Goal: Ask a question

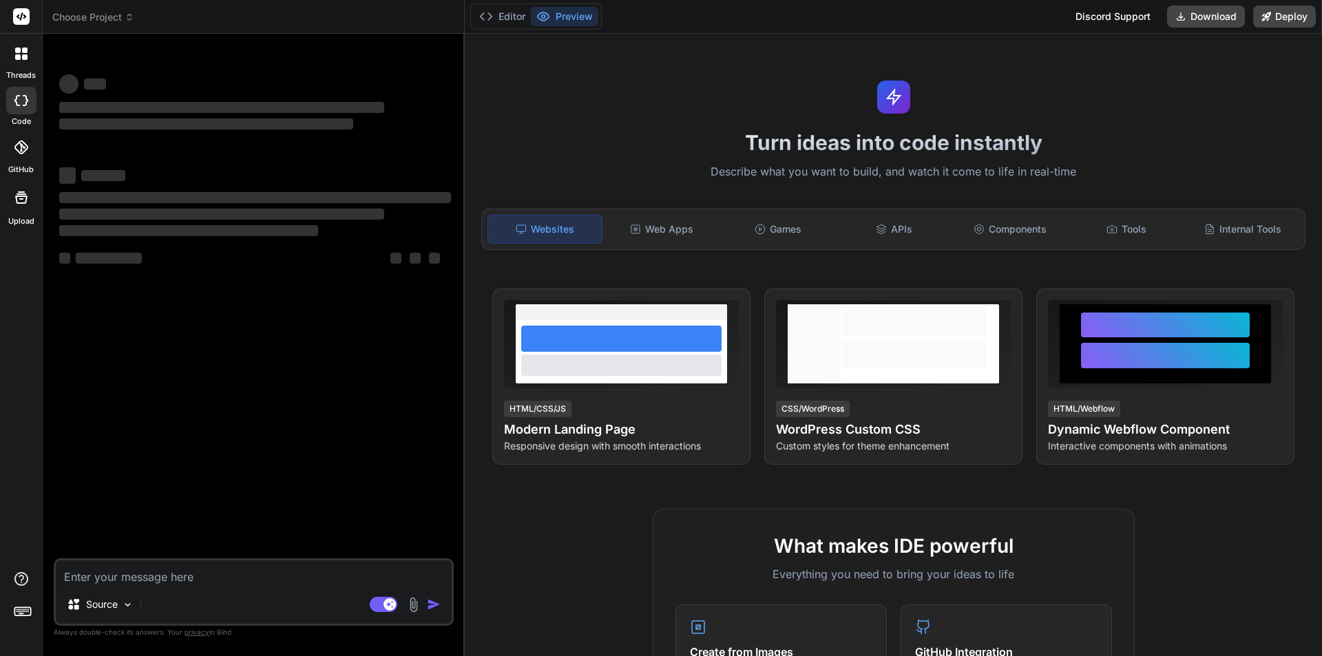
click at [150, 575] on textarea at bounding box center [254, 572] width 396 height 25
type textarea "x"
type textarea "f"
type textarea "x"
type textarea "fi"
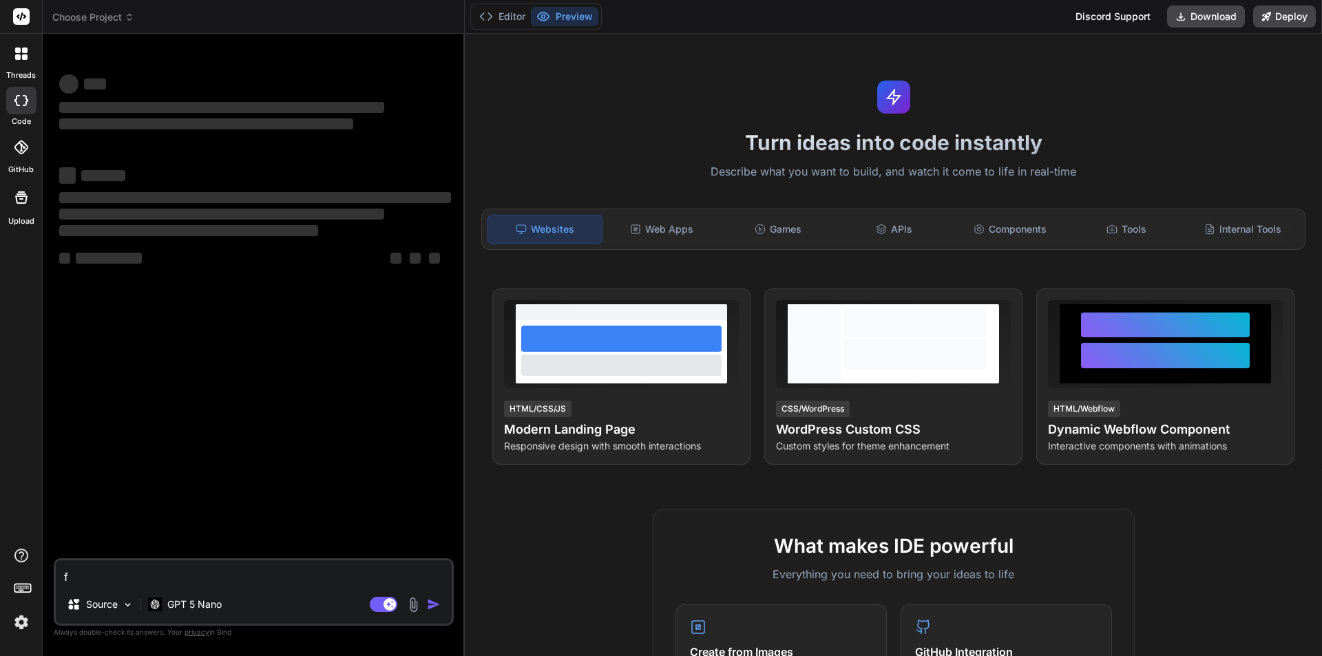
type textarea "x"
type textarea "fin"
type textarea "x"
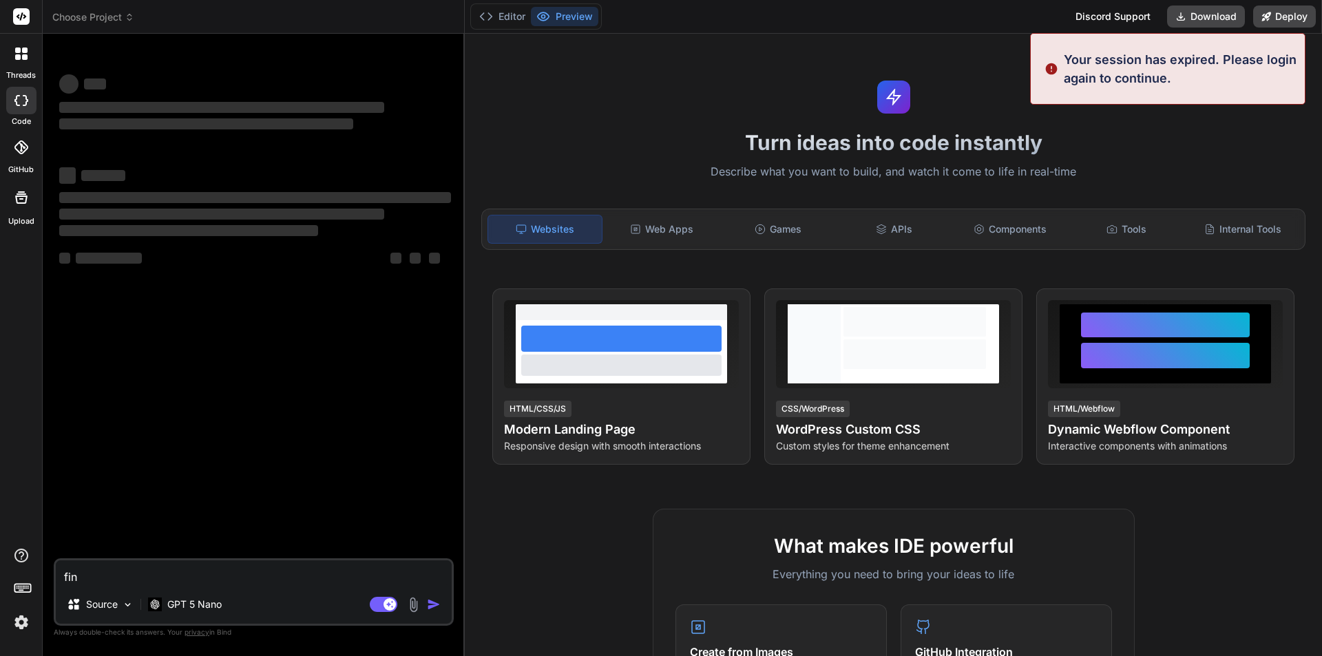
type textarea "find"
type textarea "x"
type textarea "find"
type textarea "x"
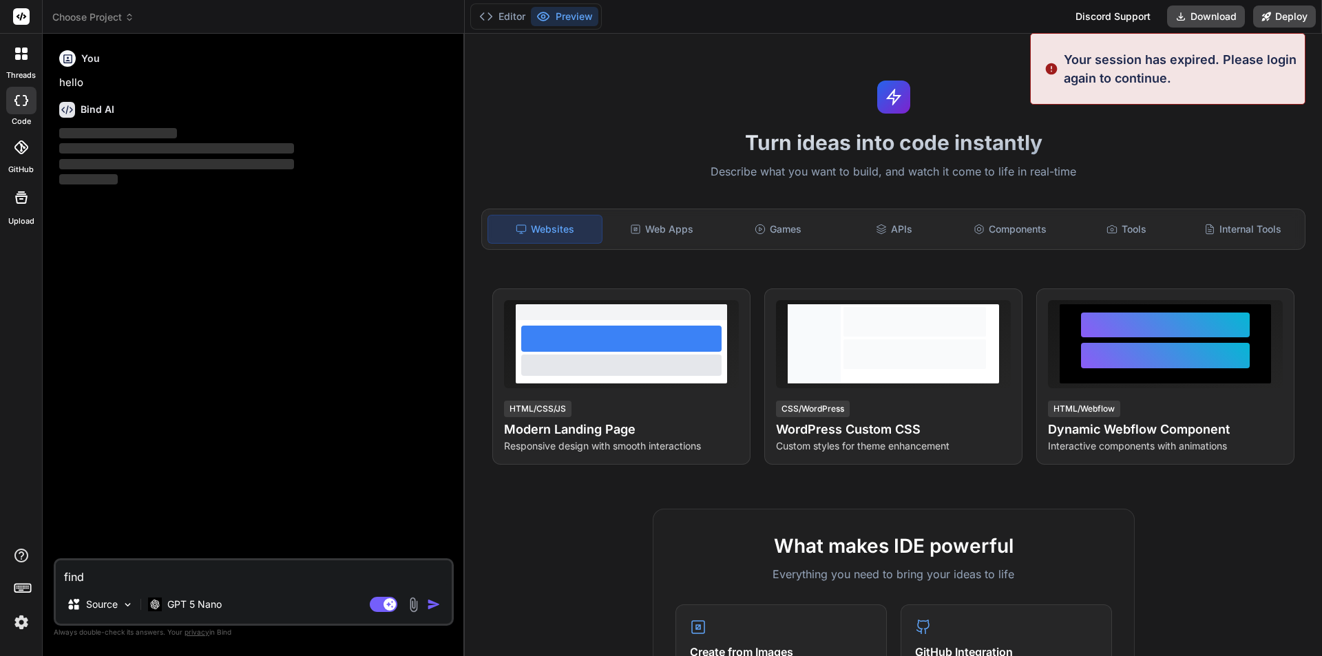
type textarea "find e"
type textarea "x"
type textarea "find er"
type textarea "x"
type textarea "find err"
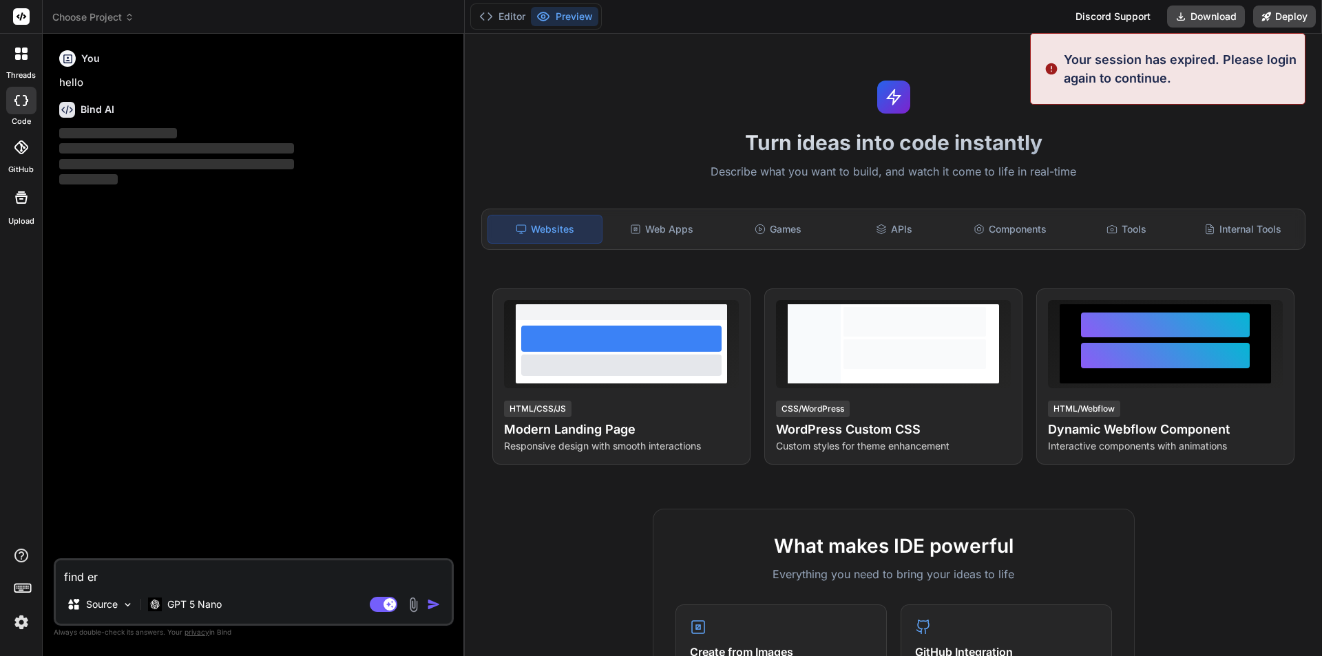
type textarea "x"
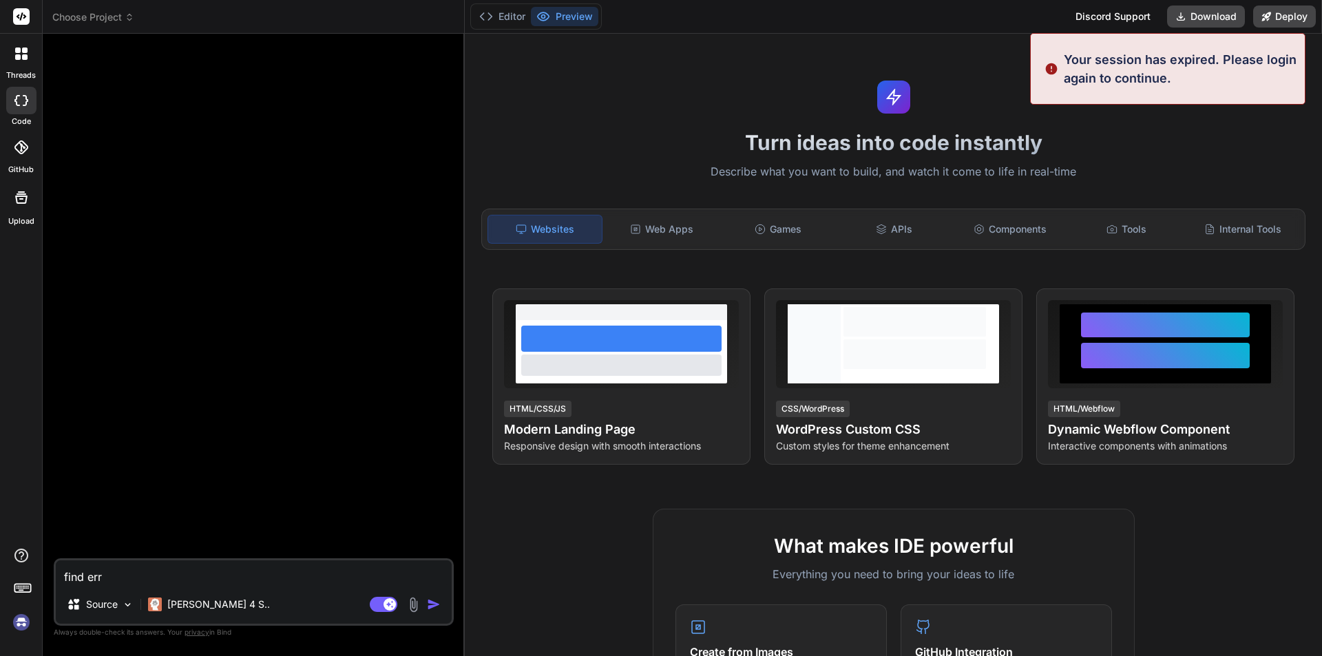
type textarea "find erro"
type textarea "x"
type textarea "find error"
type textarea "x"
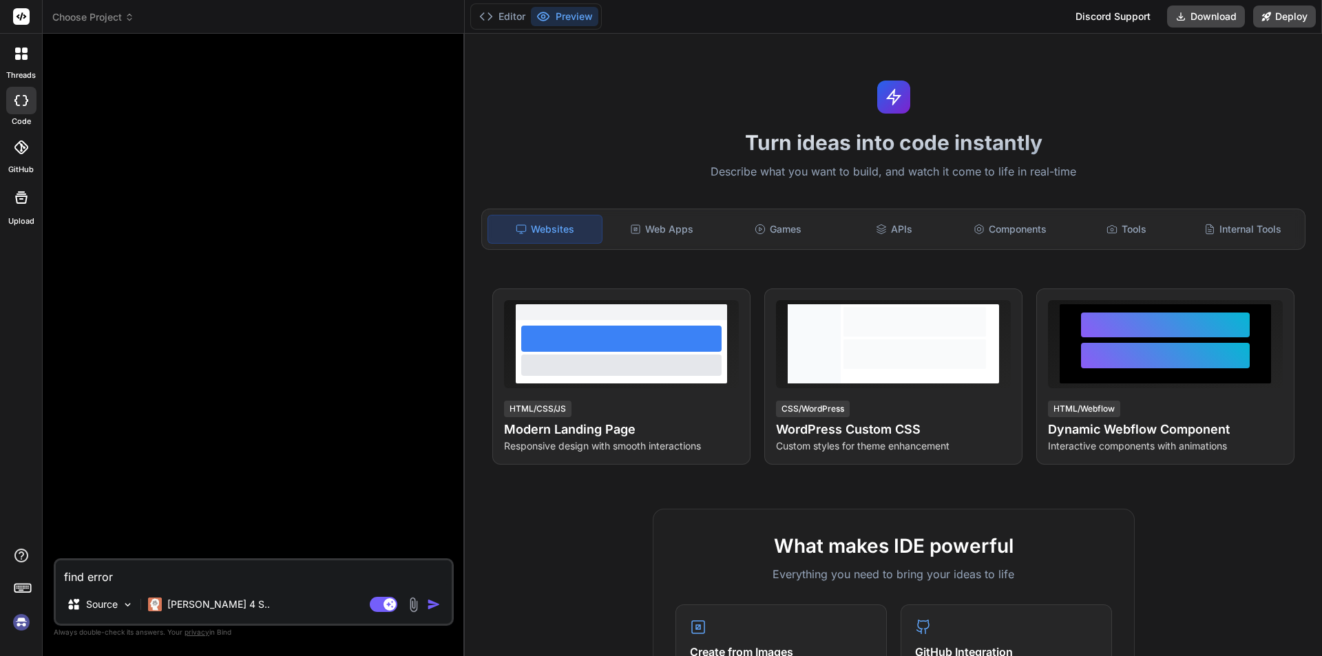
type textarea "find error"
type textarea "x"
type textarea "find error i"
type textarea "x"
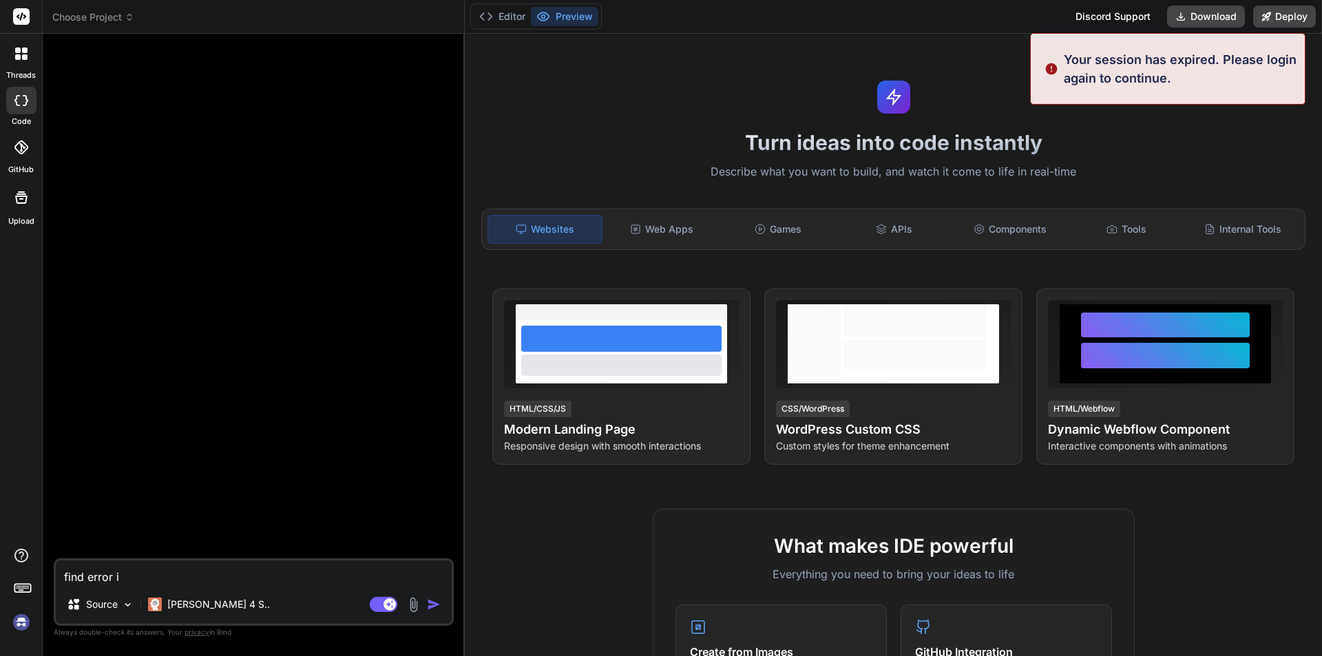
type textarea "find error in"
type textarea "x"
type textarea "find error in"
type textarea "x"
type textarea "find error in b"
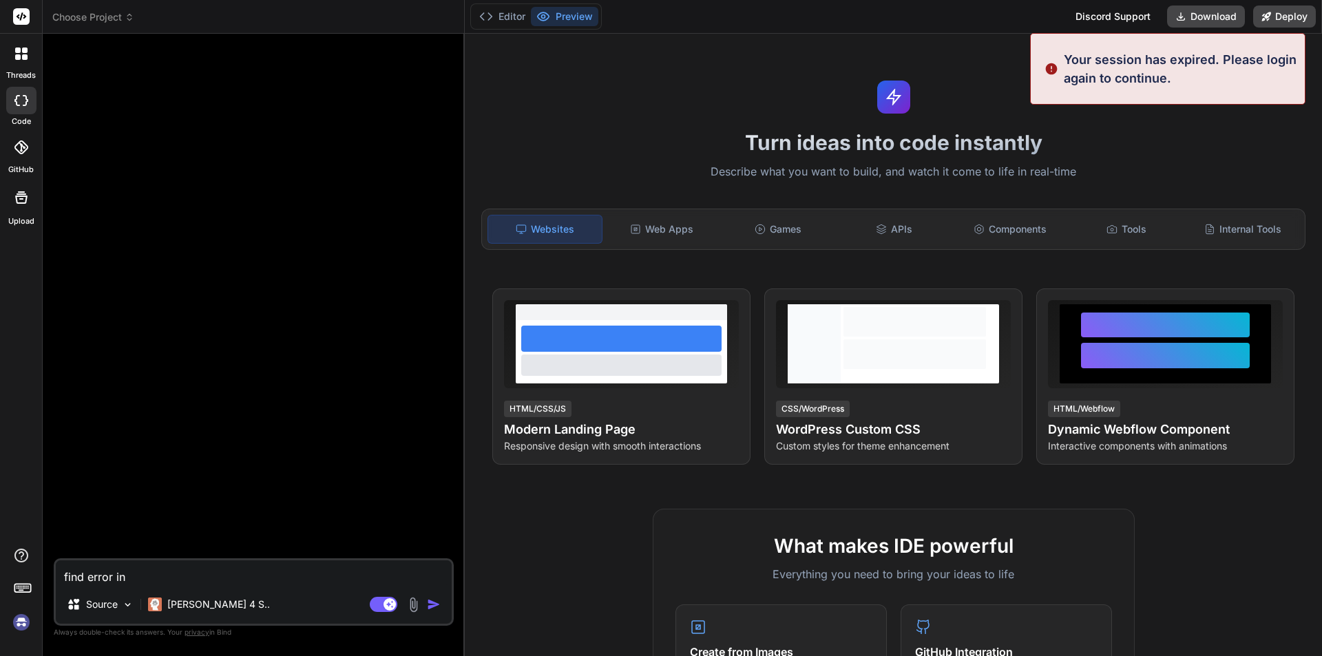
type textarea "x"
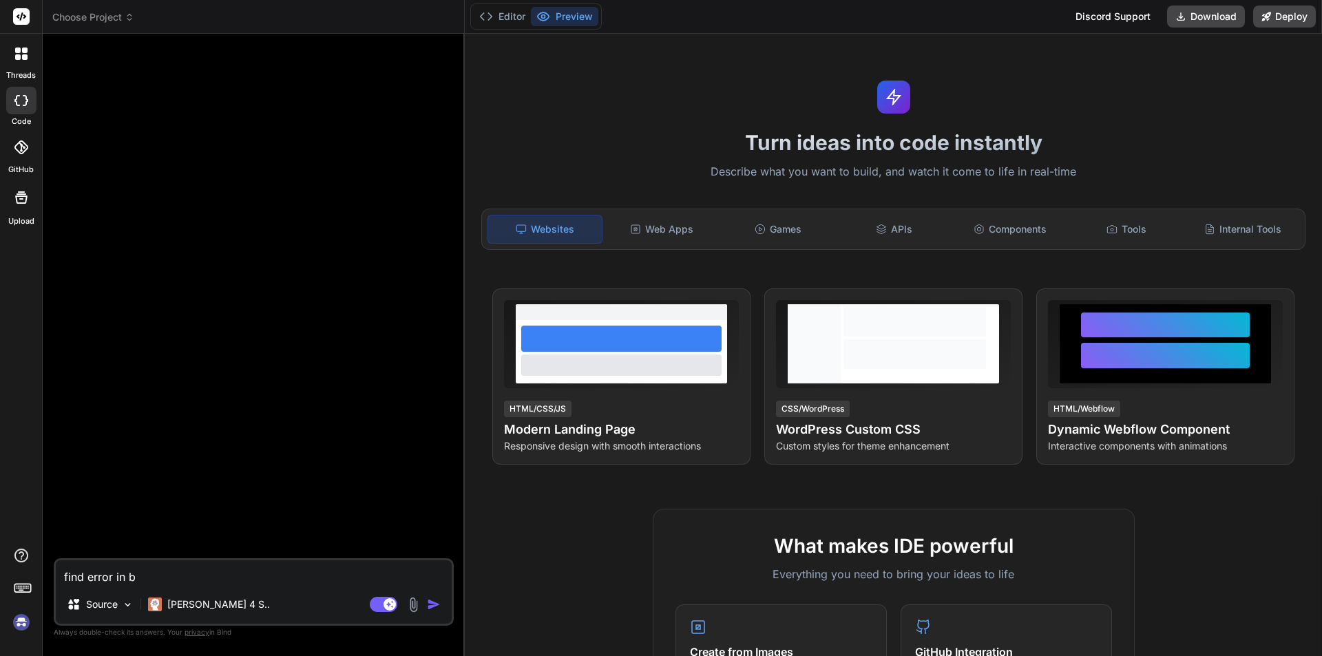
type textarea "find error in be"
type textarea "x"
type textarea "find error in [GEOGRAPHIC_DATA]"
type textarea "x"
type textarea "find error in [GEOGRAPHIC_DATA]"
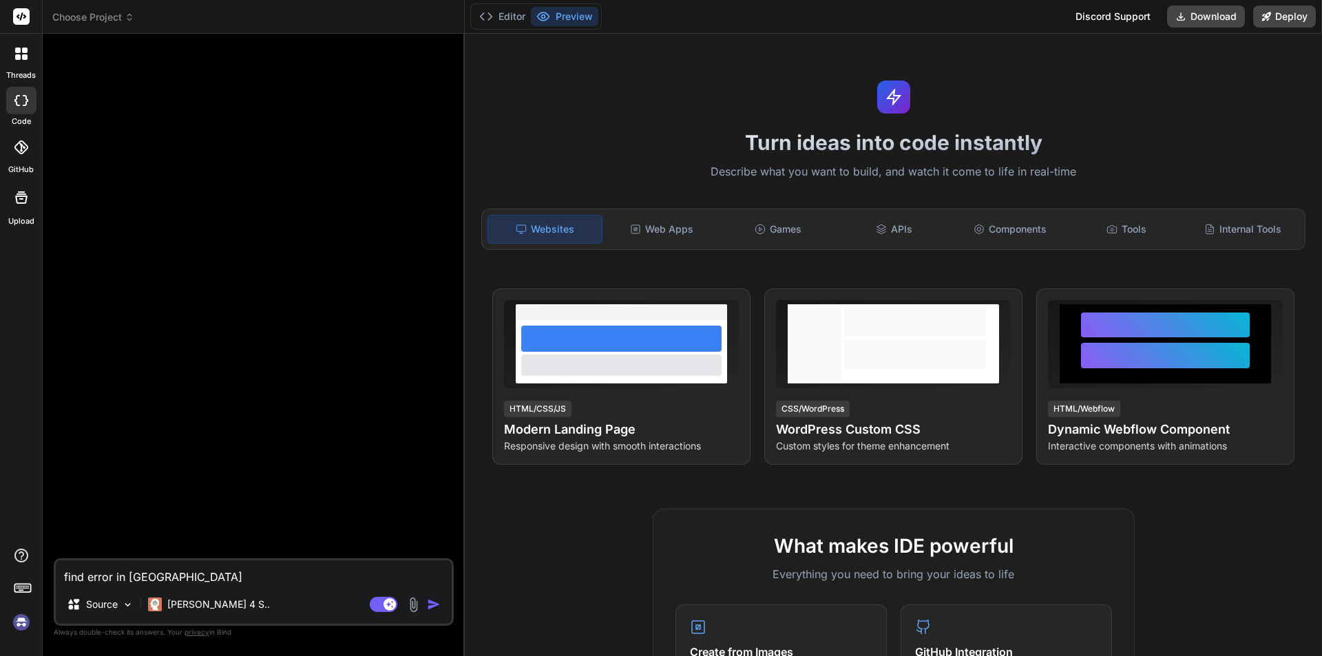
type textarea "x"
type textarea "find error in below"
type textarea "x"
type textarea "find error in below"
type textarea "x"
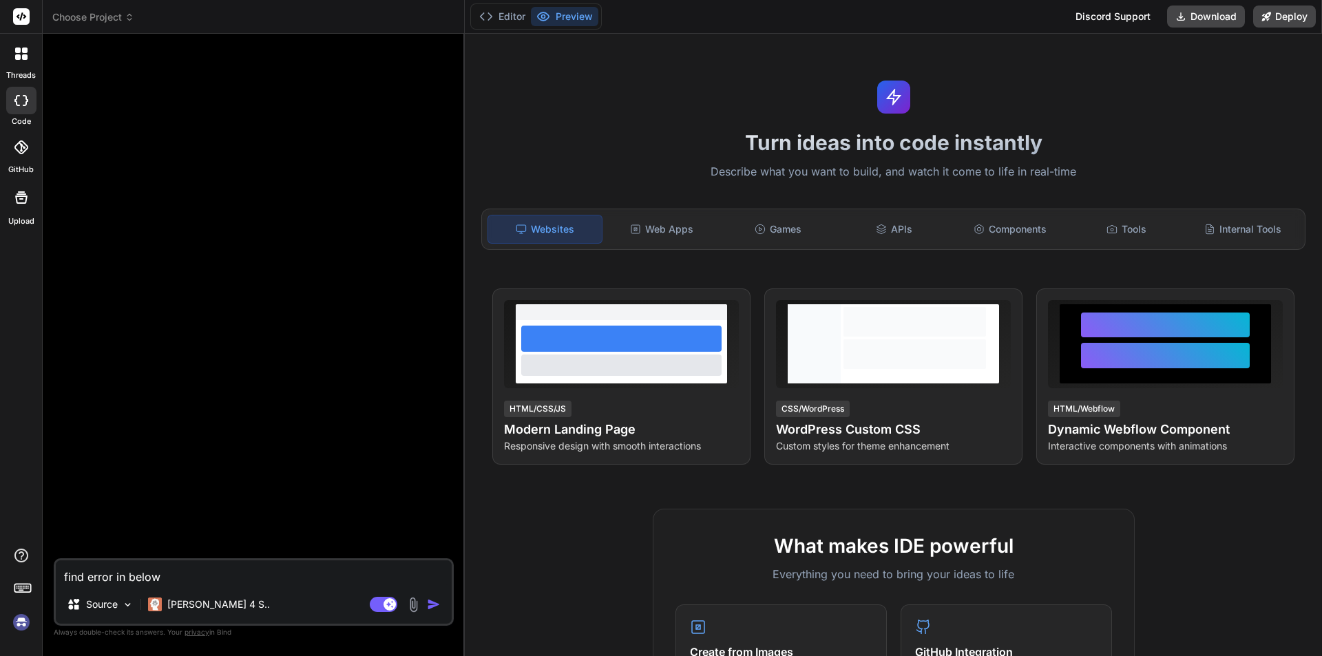
click at [180, 584] on textarea "find error in below" at bounding box center [254, 572] width 396 height 25
type textarea "find error in below $(function () { $(".select2").select2({ width: "100%" }); l…"
type textarea "x"
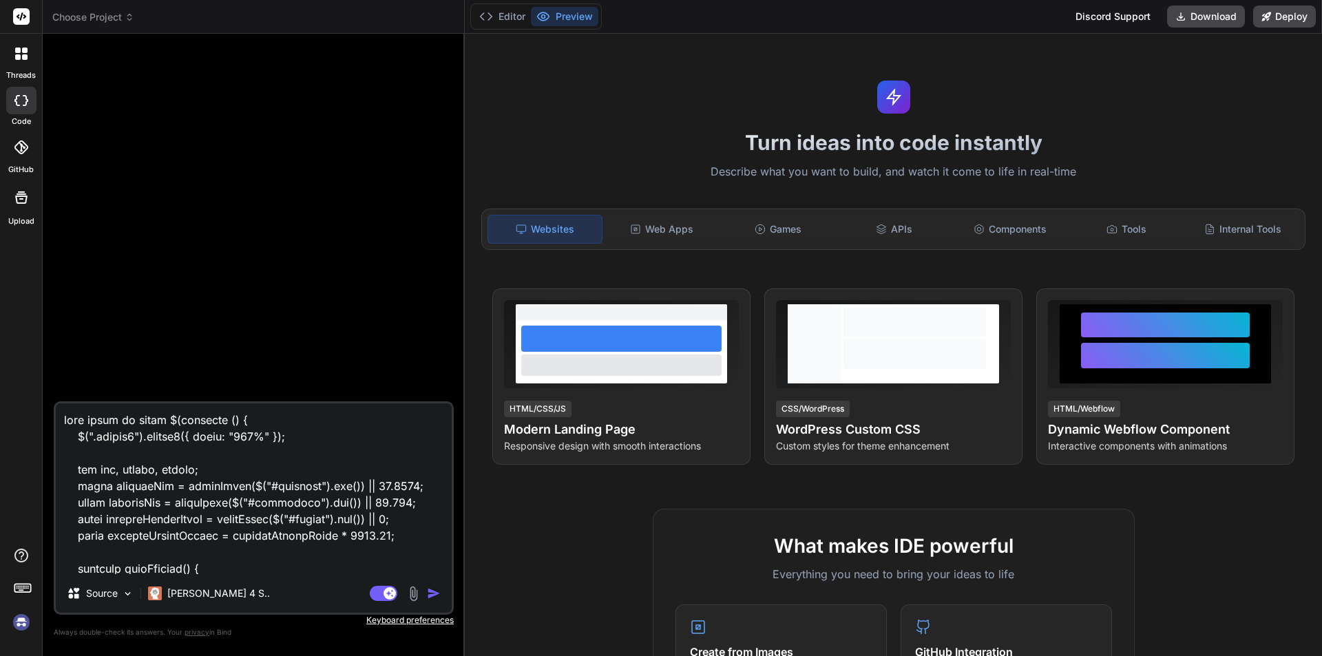
scroll to position [1885, 0]
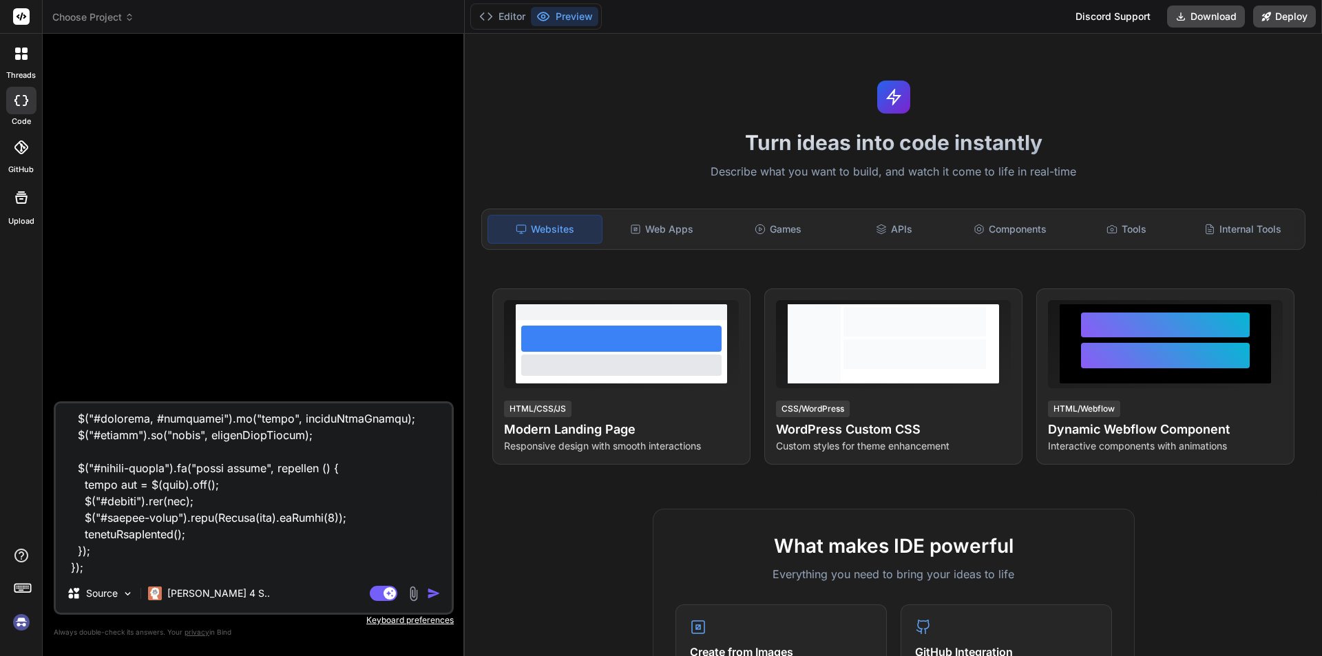
click at [113, 563] on textarea at bounding box center [254, 488] width 396 height 171
paste textarea "Cannot read properties of undefined (reading 'geocode')"
type textarea "find error in below $(function () { $(".select2").select2({ width: "100%" }); l…"
type textarea "x"
type textarea "find error in below $(function () { $(".select2").select2({ width: "100%" }); l…"
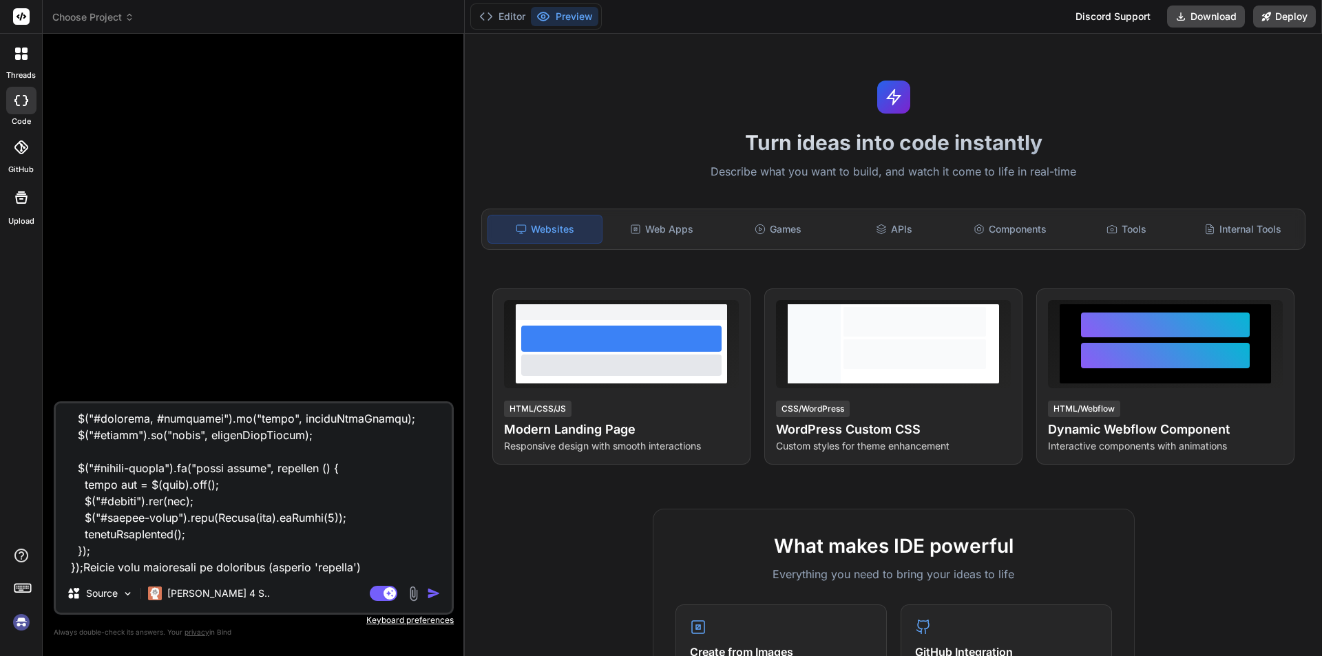
click at [432, 590] on img "button" at bounding box center [434, 594] width 14 height 14
type textarea "x"
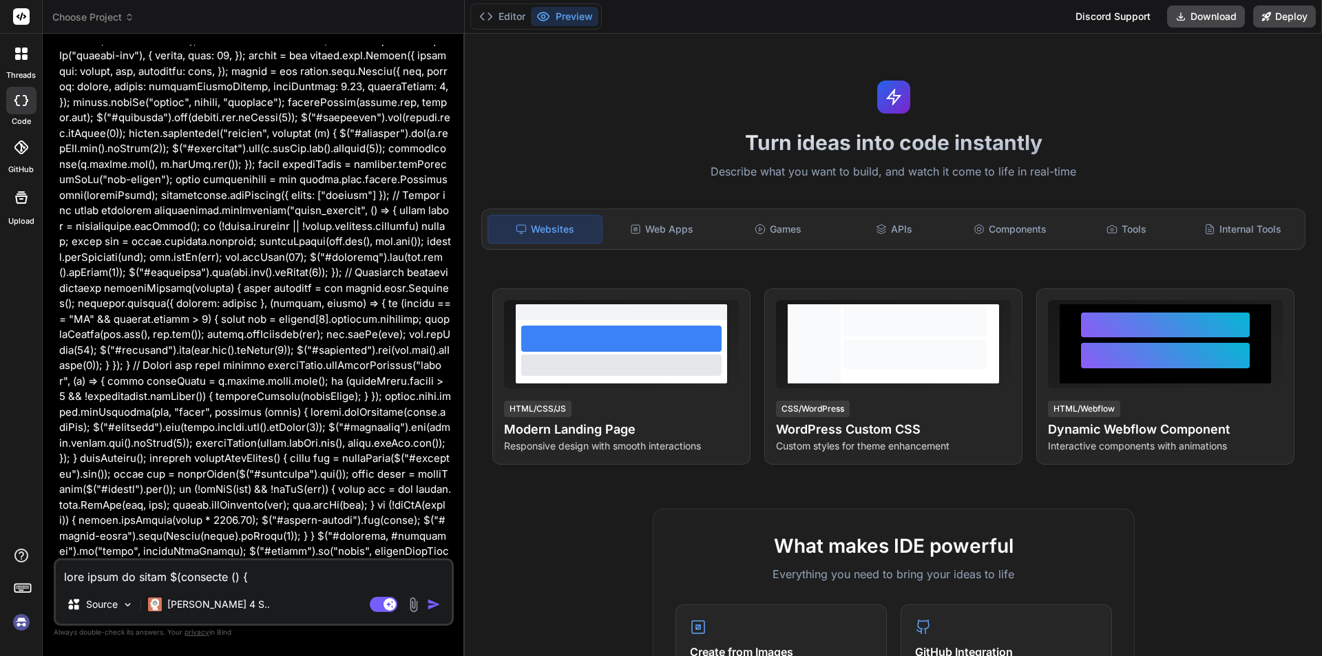
scroll to position [346, 0]
